Goal: Task Accomplishment & Management: Use online tool/utility

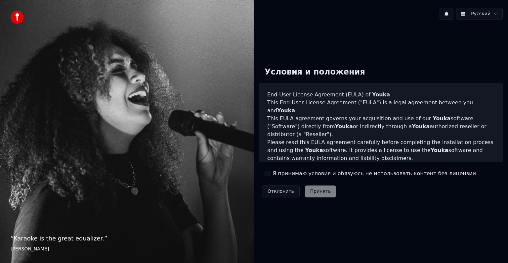
click at [269, 172] on button "Я принимаю условия и обязуюсь не использовать контент без лицензии" at bounding box center [267, 173] width 5 height 5
click at [316, 195] on button "Принять" at bounding box center [320, 191] width 31 height 12
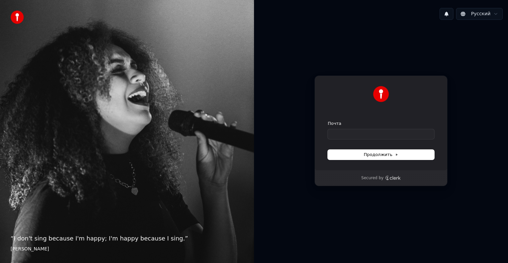
click at [352, 127] on div "Почта" at bounding box center [381, 129] width 107 height 19
click at [352, 132] on input "Почта" at bounding box center [381, 134] width 107 height 10
click at [387, 153] on span "Продолжить" at bounding box center [381, 155] width 35 height 6
type input "**********"
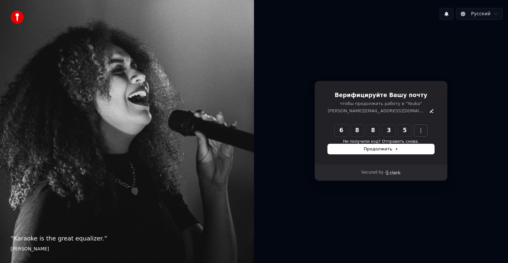
type input "******"
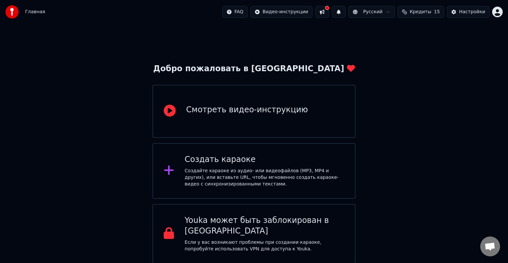
click at [261, 122] on div "Смотреть видео-инструкцию" at bounding box center [254, 111] width 203 height 53
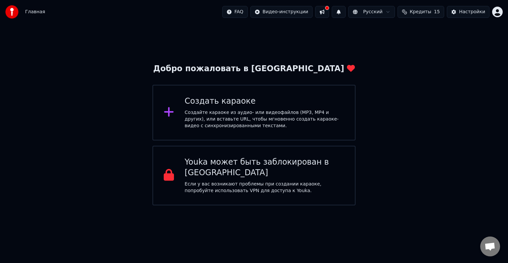
click at [191, 115] on div "Создайте караоке из аудио- или видеофайлов (MP3, MP4 и других), или вставьте UR…" at bounding box center [265, 119] width 160 height 20
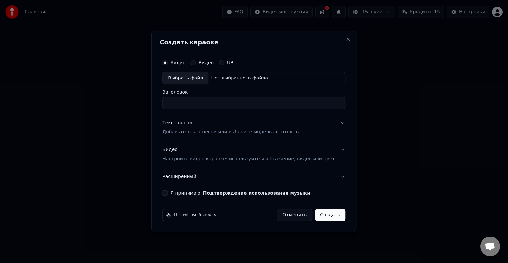
click at [205, 63] on div "Видео" at bounding box center [202, 62] width 23 height 5
click at [196, 63] on button "Видео" at bounding box center [193, 62] width 5 height 5
click at [168, 63] on button "Аудио" at bounding box center [164, 62] width 5 height 5
click at [204, 102] on input "Заголовок" at bounding box center [253, 103] width 183 height 12
type input "*"
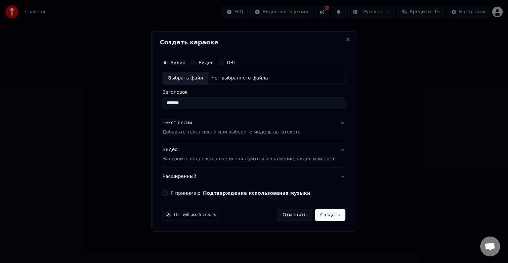
type input "*******"
click at [258, 134] on p "Добавьте текст песни или выберите модель автотекста" at bounding box center [231, 132] width 138 height 7
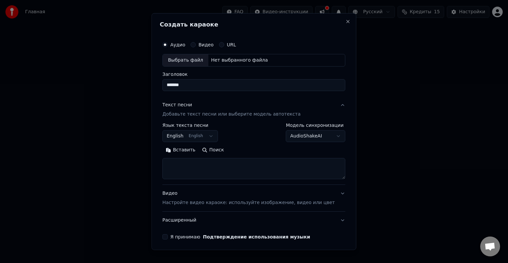
click at [215, 135] on button "English English" at bounding box center [190, 136] width 56 height 12
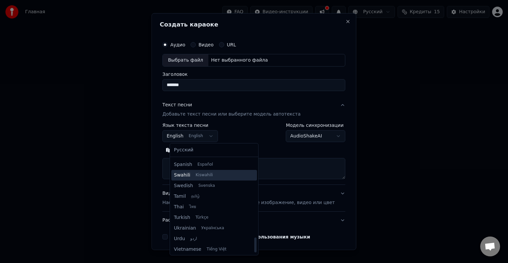
scroll to position [508, 0]
